Goal: Transaction & Acquisition: Purchase product/service

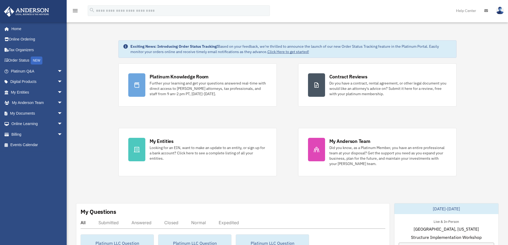
click at [189, 49] on div "Exciting News: Introducing Order Status Tracking! Based on your feedback, we're…" at bounding box center [291, 49] width 322 height 11
click at [289, 53] on link "Click Here to get started!" at bounding box center [289, 51] width 42 height 5
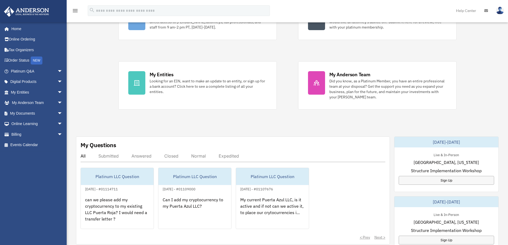
scroll to position [107, 0]
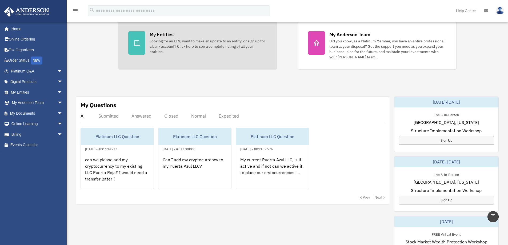
click at [170, 43] on div "Looking for an EIN, want to make an update to an entity, or sign up for a bank …" at bounding box center [208, 46] width 117 height 16
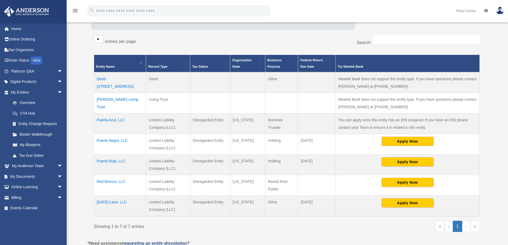
scroll to position [107, 0]
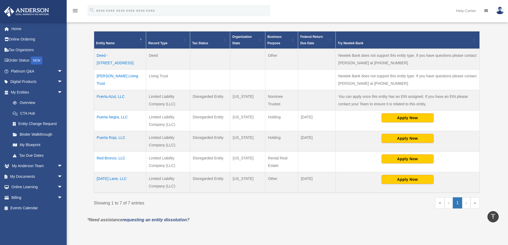
click at [117, 178] on td "Tomorrow Lane, LLC" at bounding box center [120, 182] width 52 height 21
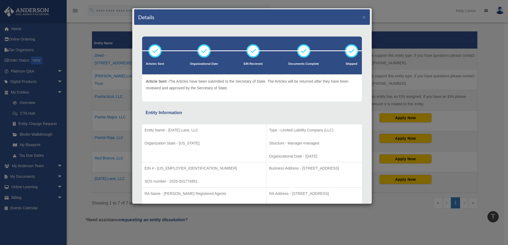
scroll to position [0, 0]
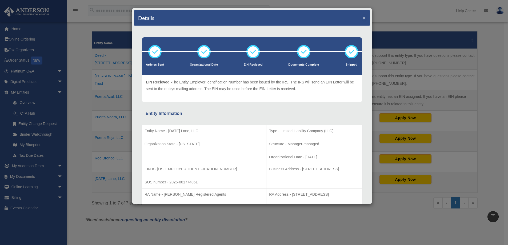
click at [363, 17] on button "×" at bounding box center [364, 18] width 3 height 6
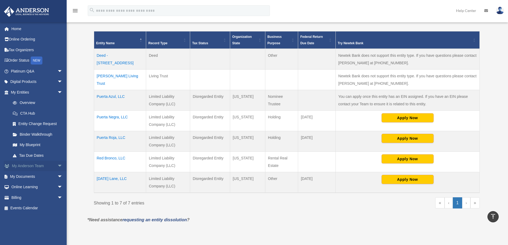
click at [36, 164] on link "My Anderson Team arrow_drop_down" at bounding box center [37, 166] width 67 height 11
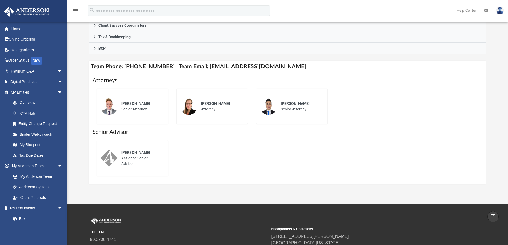
scroll to position [108, 0]
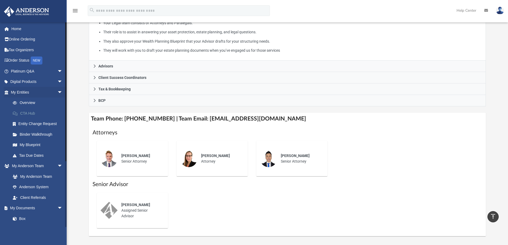
click at [31, 112] on link "CTA Hub" at bounding box center [38, 113] width 63 height 11
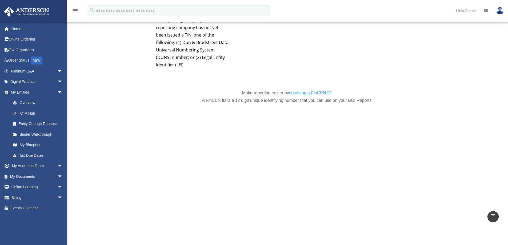
scroll to position [2161, 0]
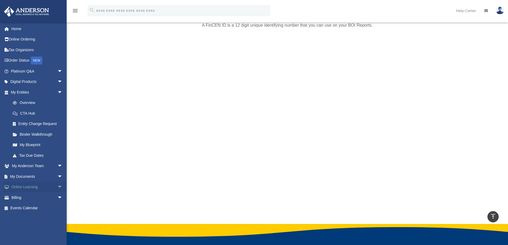
click at [33, 188] on link "Online Learning arrow_drop_down" at bounding box center [37, 187] width 67 height 11
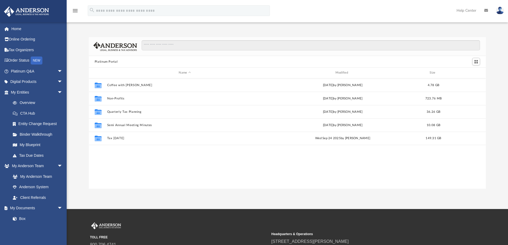
scroll to position [117, 393]
click at [33, 103] on link "Overview" at bounding box center [38, 103] width 63 height 11
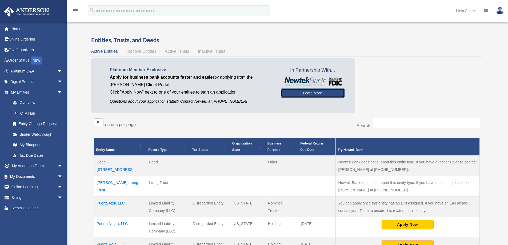
click at [318, 93] on link "Learn More" at bounding box center [313, 93] width 64 height 9
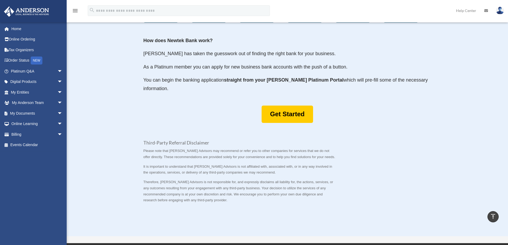
scroll to position [240, 0]
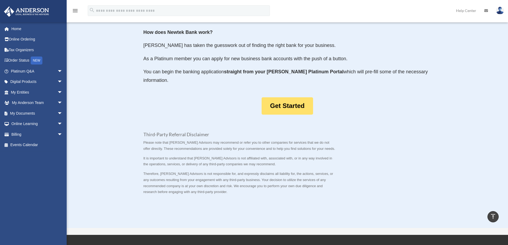
click at [289, 108] on link "Get Started" at bounding box center [287, 105] width 51 height 17
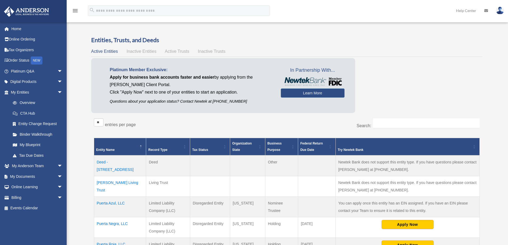
scroll to position [80, 0]
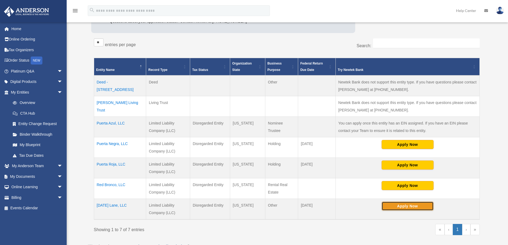
click at [407, 208] on button "Apply Now" at bounding box center [408, 206] width 52 height 9
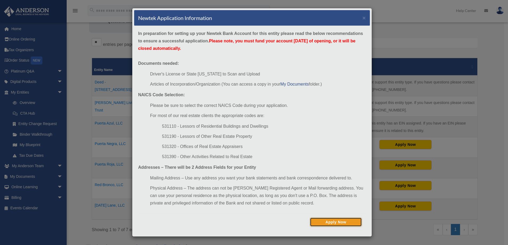
click at [343, 224] on button "Apply Now" at bounding box center [336, 222] width 52 height 9
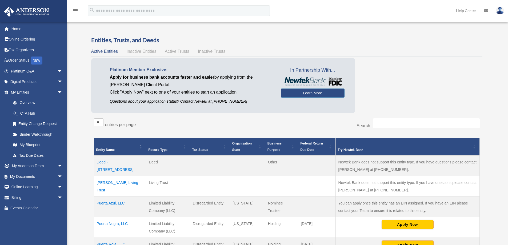
scroll to position [79, 0]
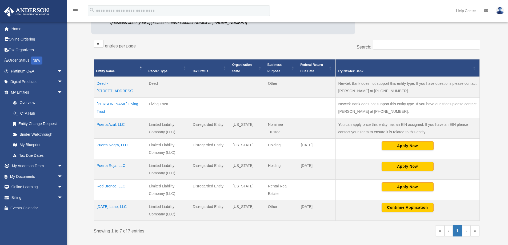
click at [111, 207] on td "[DATE] Lane, LLC" at bounding box center [120, 210] width 52 height 21
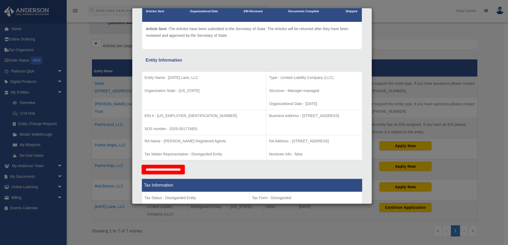
scroll to position [0, 0]
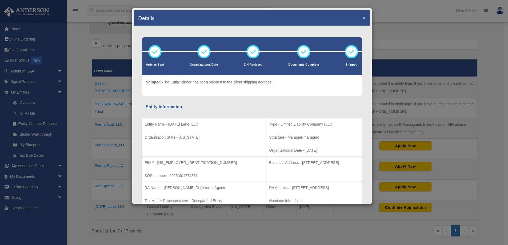
click at [363, 19] on button "×" at bounding box center [364, 18] width 3 height 6
